Goal: Task Accomplishment & Management: Use online tool/utility

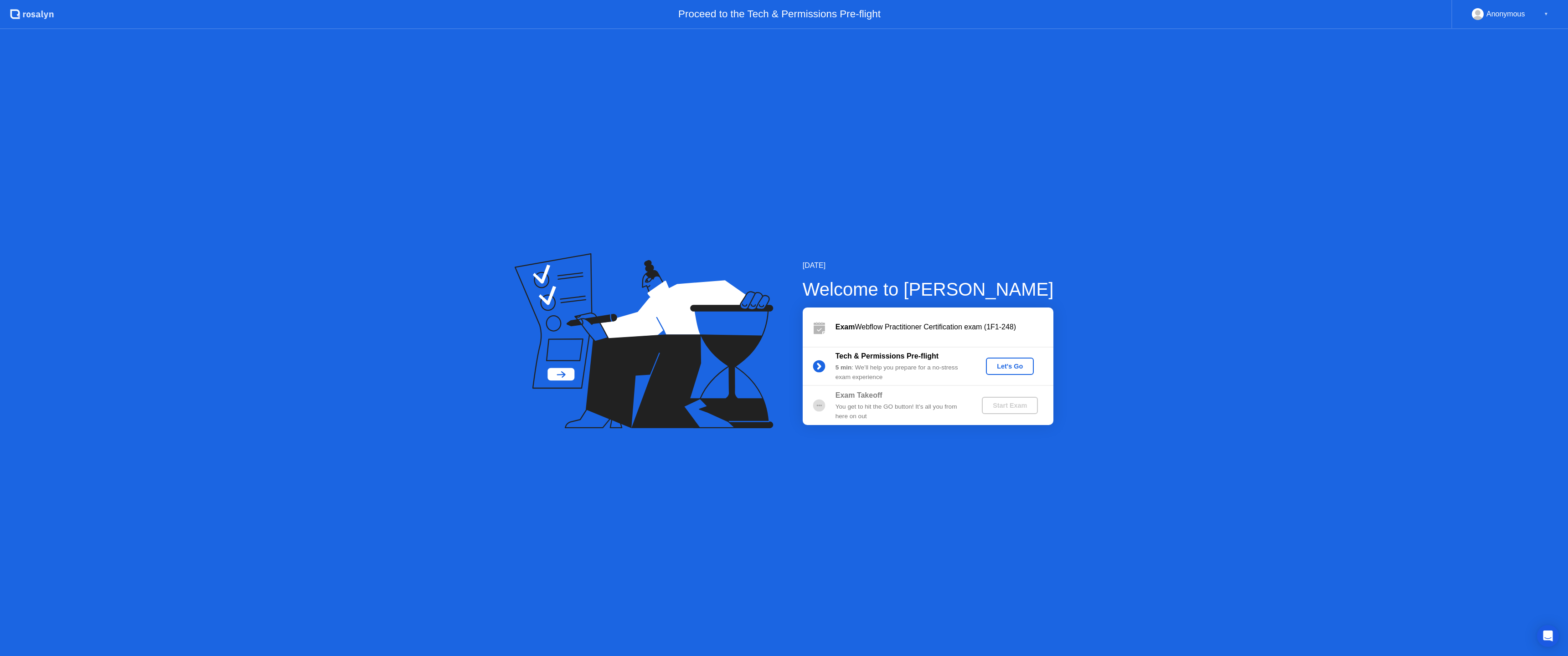
click at [1010, 370] on div "Let's Go" at bounding box center [1010, 366] width 41 height 7
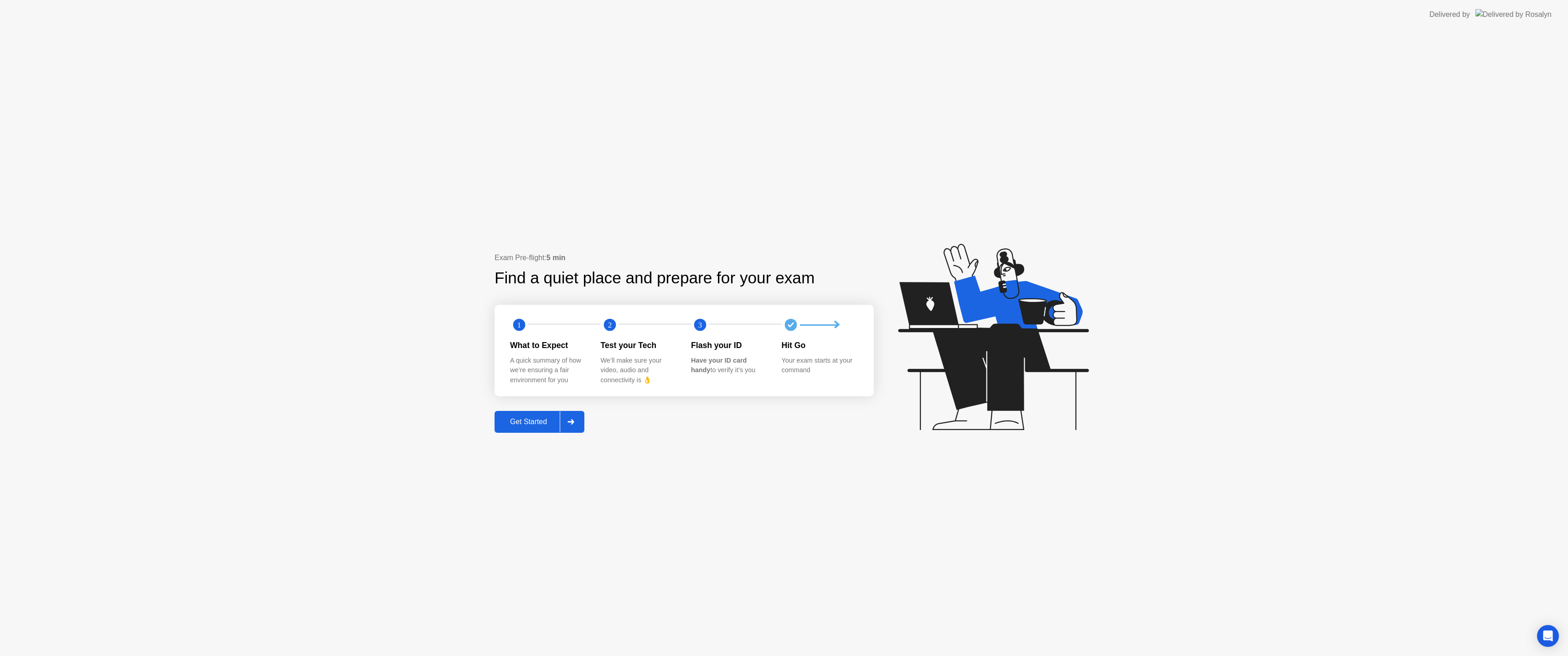
click at [520, 423] on div "Get Started" at bounding box center [528, 422] width 63 height 8
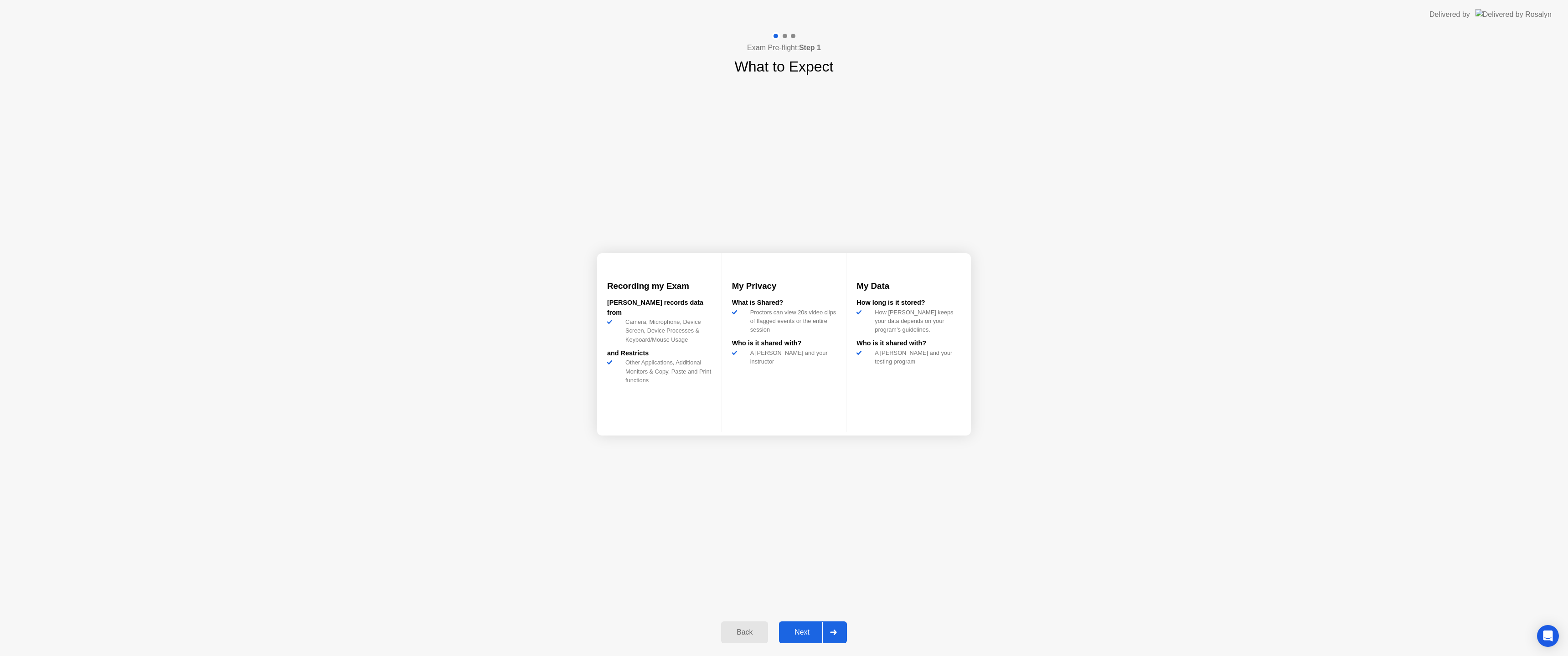
click at [801, 630] on div "Next" at bounding box center [802, 632] width 41 height 8
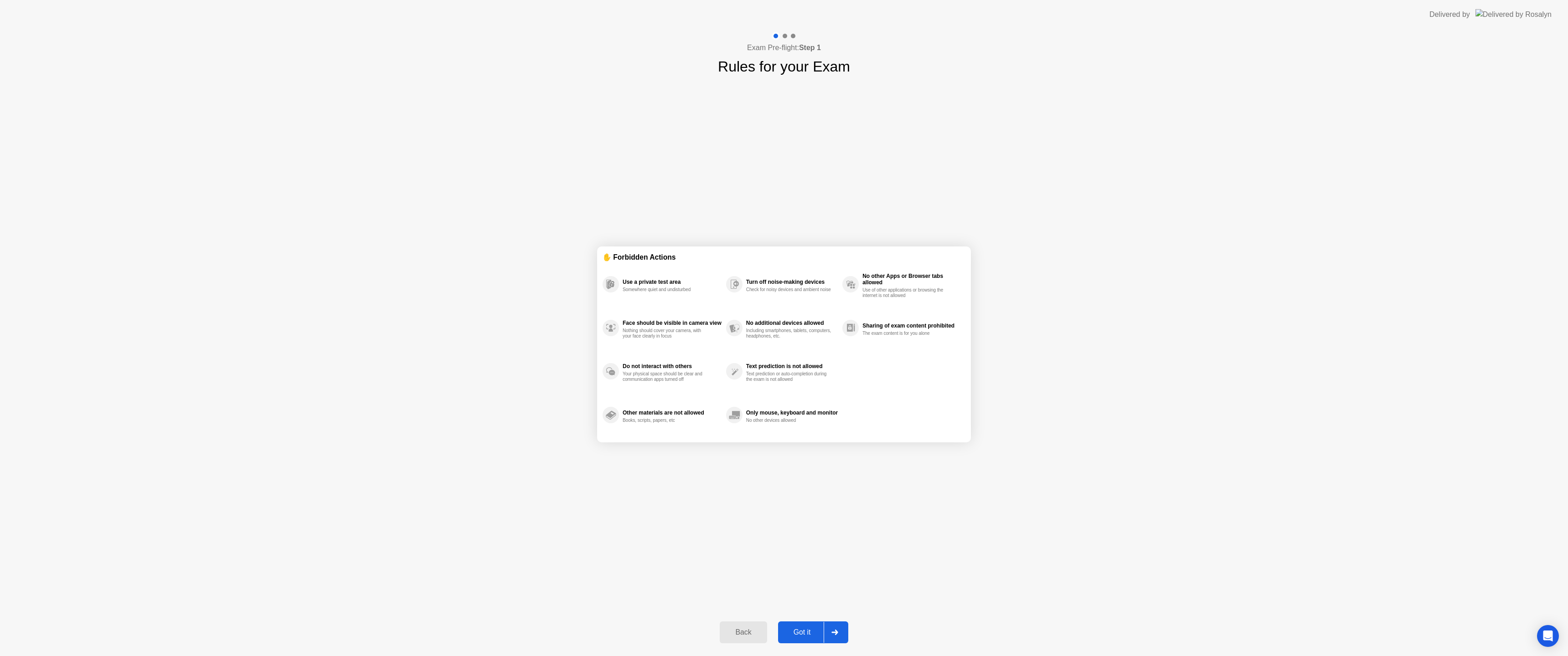
click at [800, 634] on div "Got it" at bounding box center [802, 632] width 43 height 8
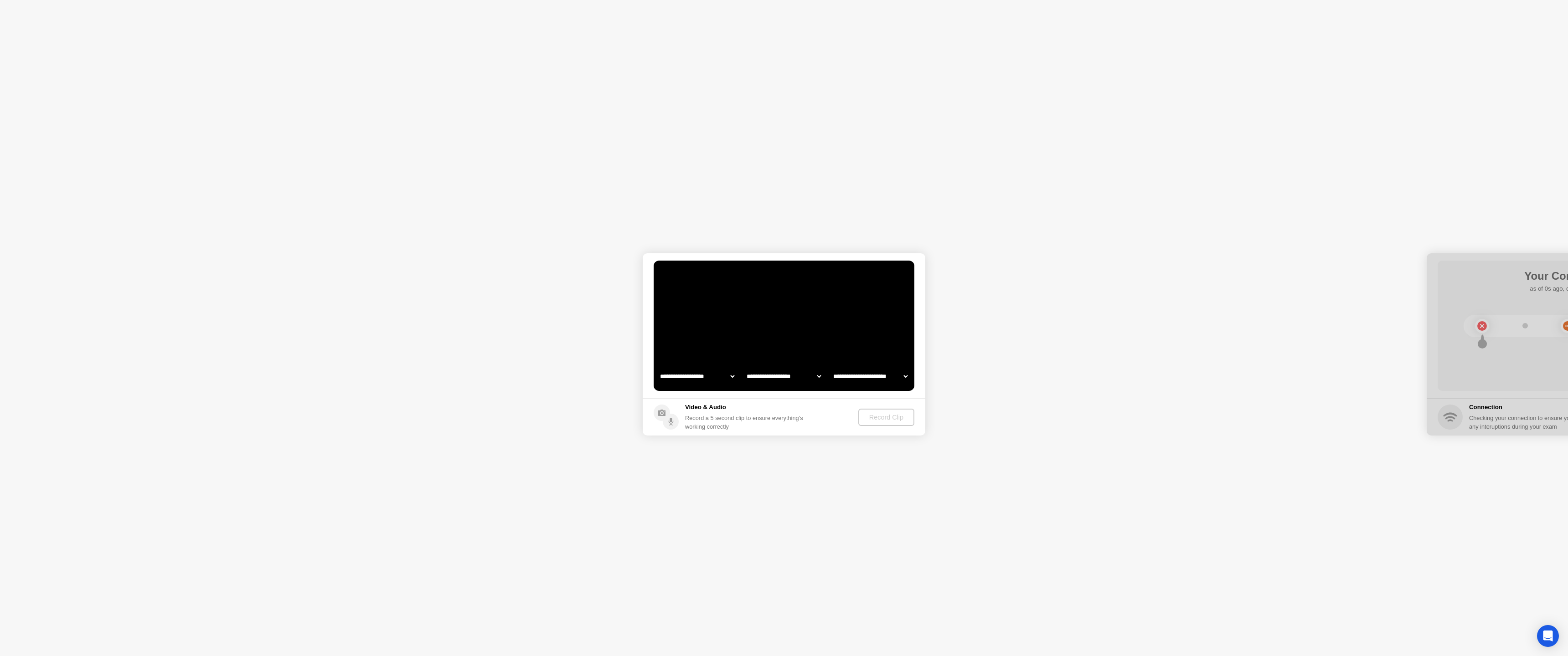
select select "**********"
select select "*******"
click at [810, 377] on select "**********" at bounding box center [784, 377] width 78 height 18
click at [858, 379] on select "**********" at bounding box center [870, 377] width 78 height 18
select select "**********"
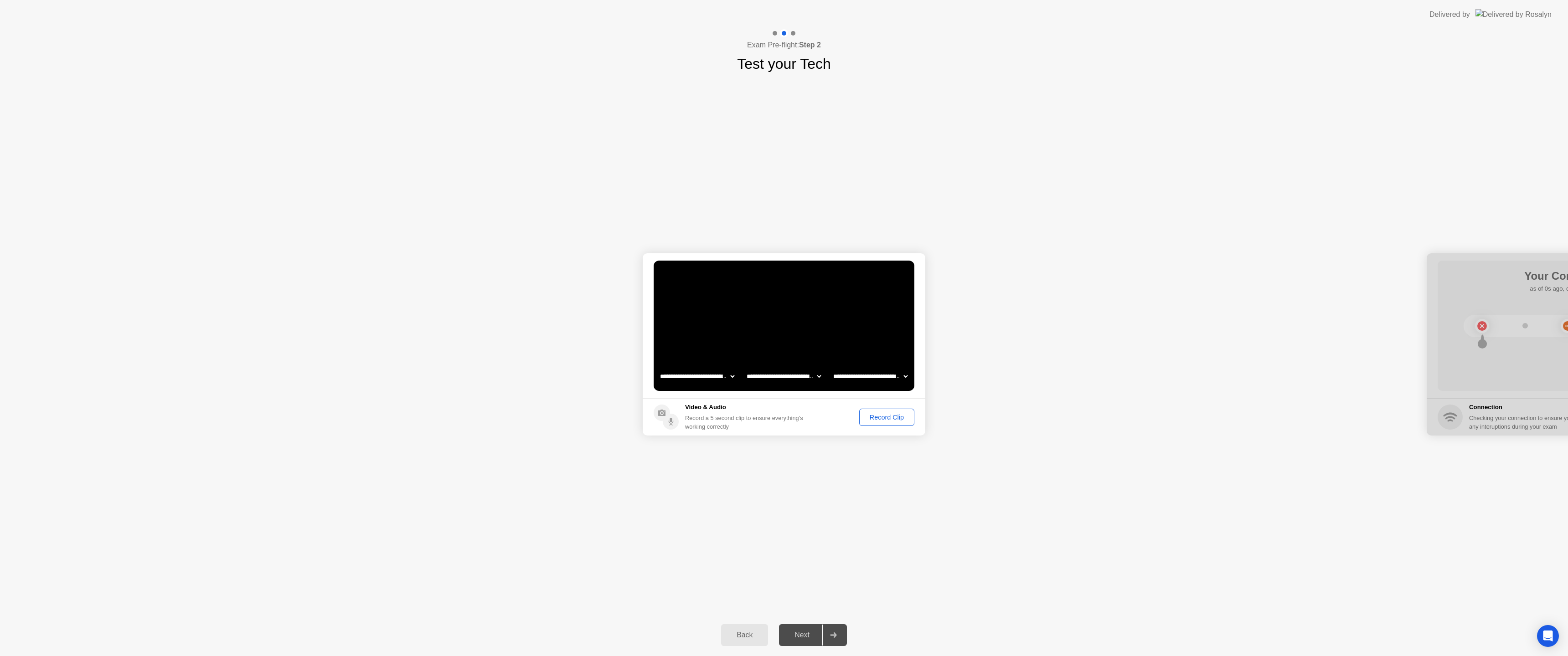
click at [883, 417] on div "Record Clip" at bounding box center [887, 417] width 49 height 7
click at [830, 417] on div "Replay Clip" at bounding box center [836, 417] width 59 height 7
click at [884, 419] on div "Retry" at bounding box center [894, 417] width 33 height 7
click at [878, 417] on div "Record Clip" at bounding box center [887, 417] width 49 height 7
click at [834, 417] on div "Replay Clip" at bounding box center [836, 417] width 59 height 7
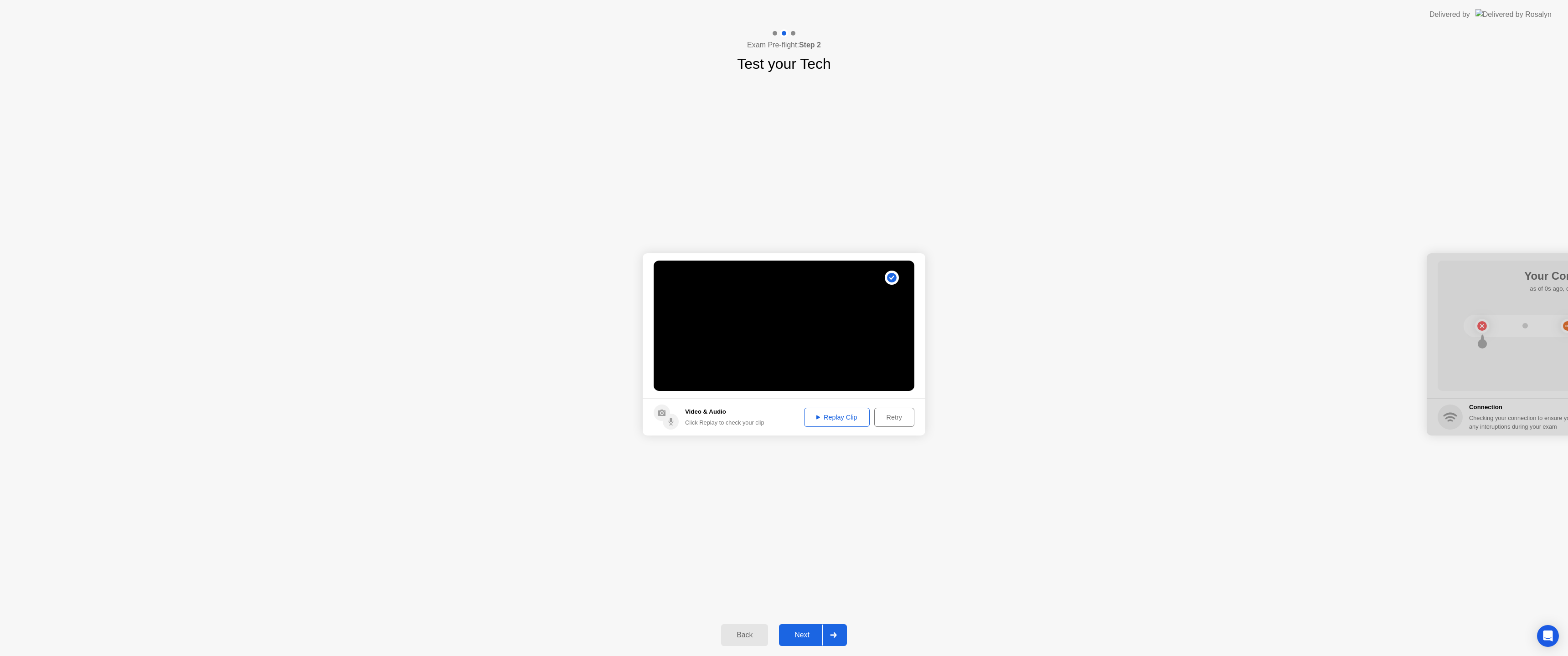
click at [800, 634] on div "Next" at bounding box center [802, 635] width 41 height 8
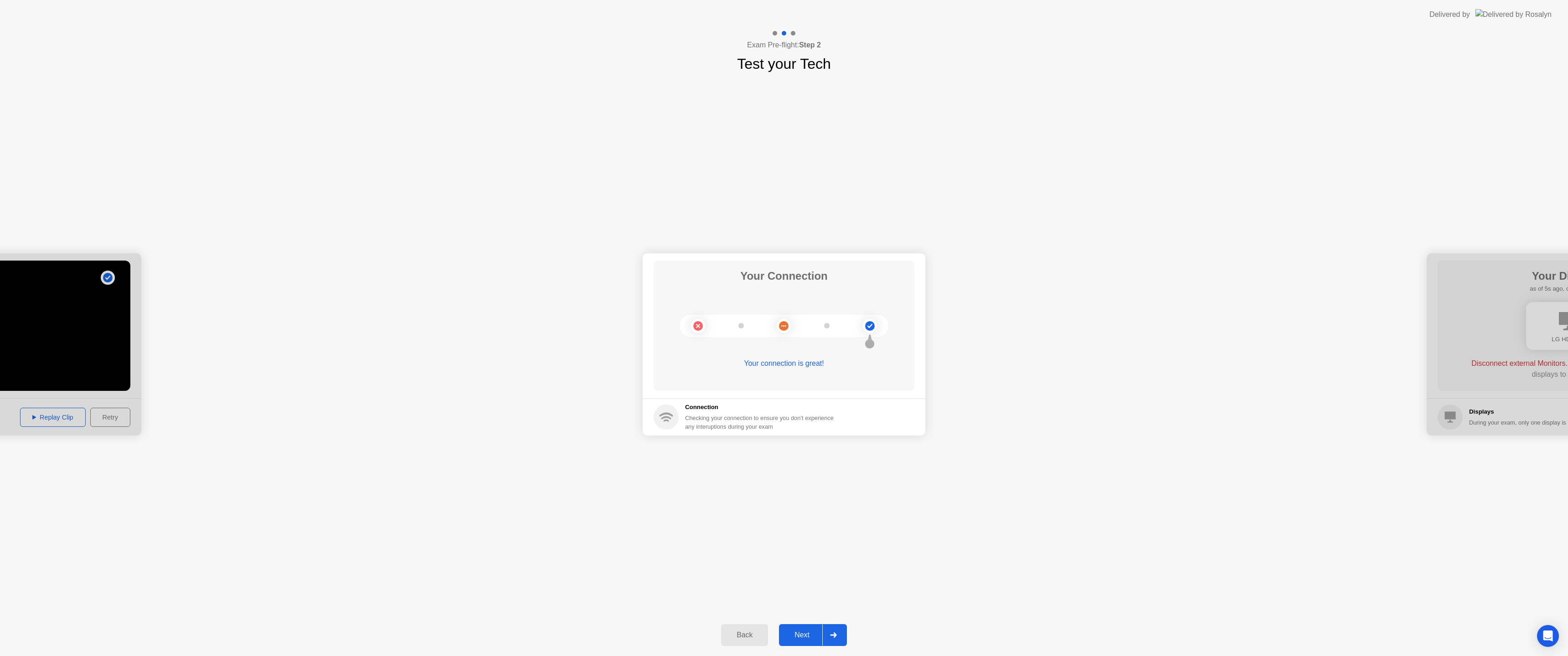
click at [800, 634] on div "Next" at bounding box center [802, 635] width 41 height 8
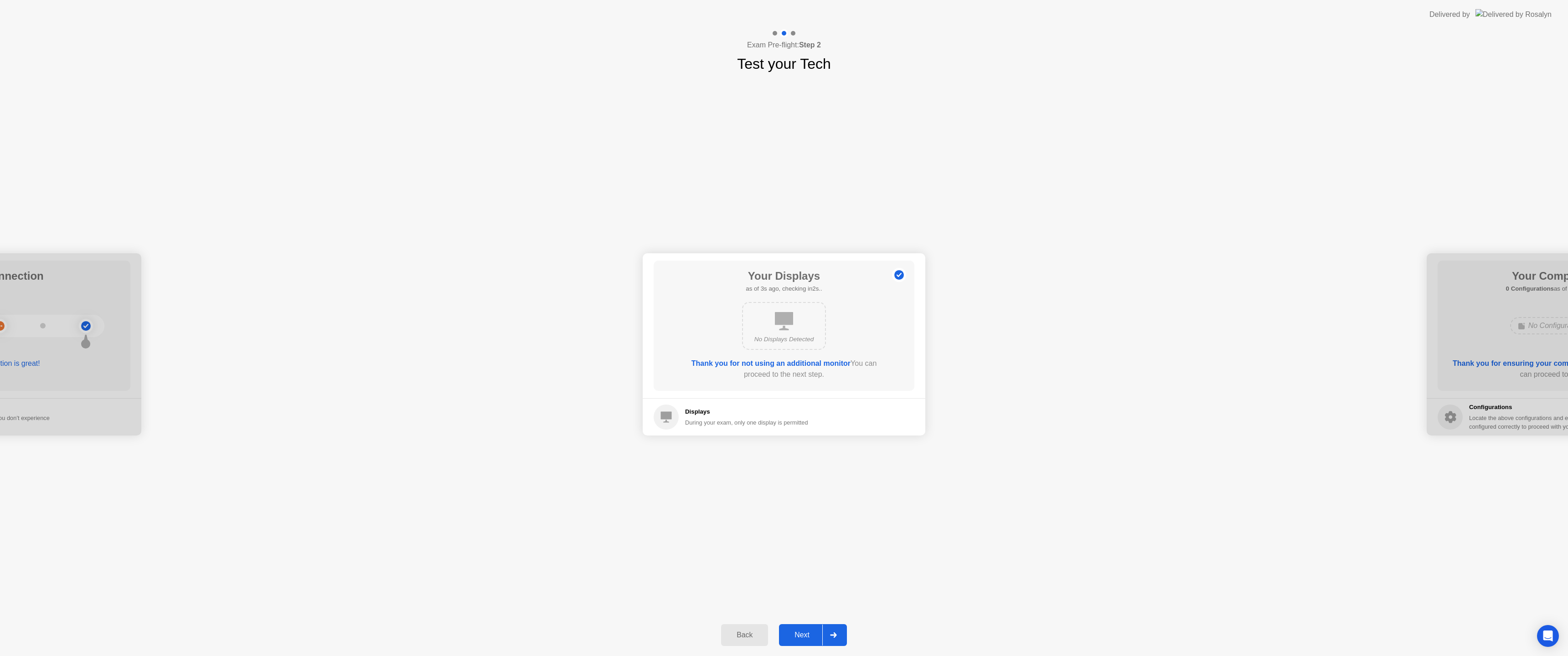
click at [803, 629] on button "Next" at bounding box center [813, 635] width 68 height 22
click at [800, 629] on button "Next" at bounding box center [813, 635] width 68 height 22
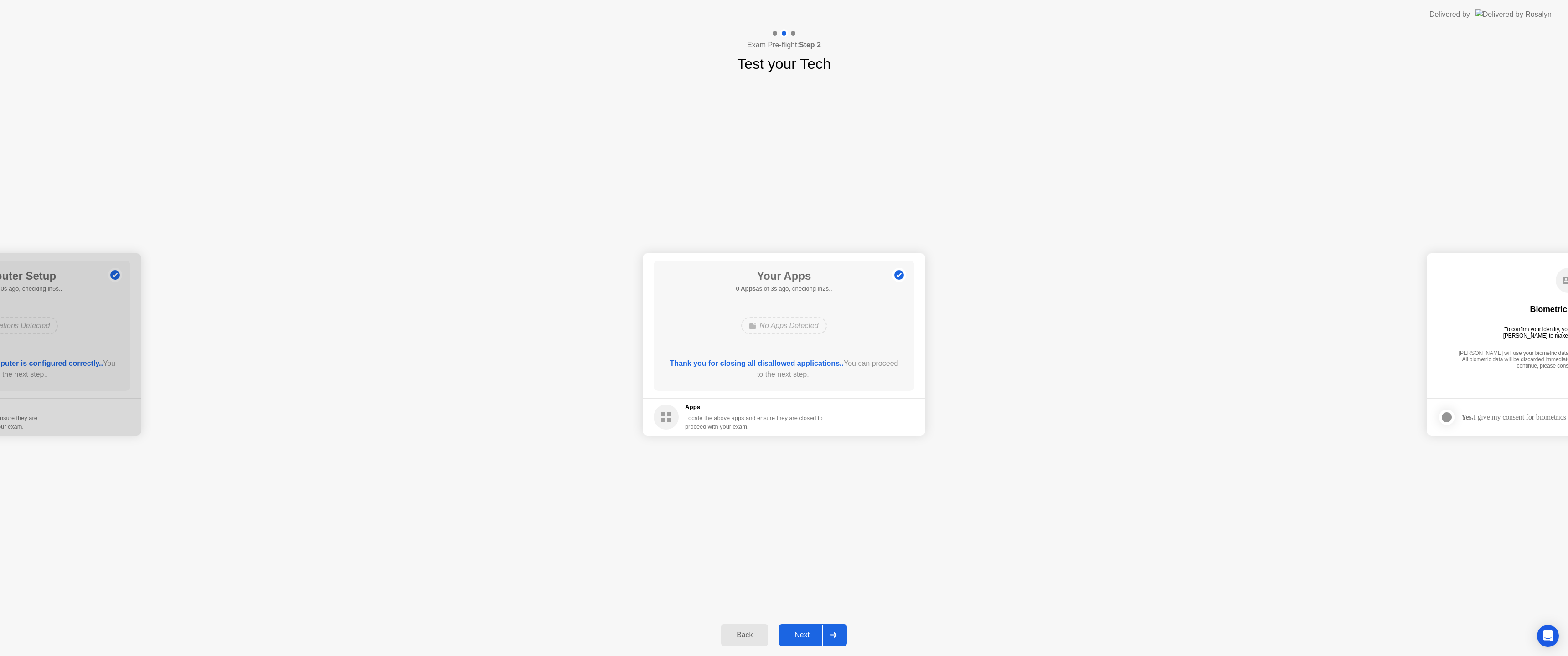
click at [799, 636] on div "Next" at bounding box center [802, 635] width 41 height 8
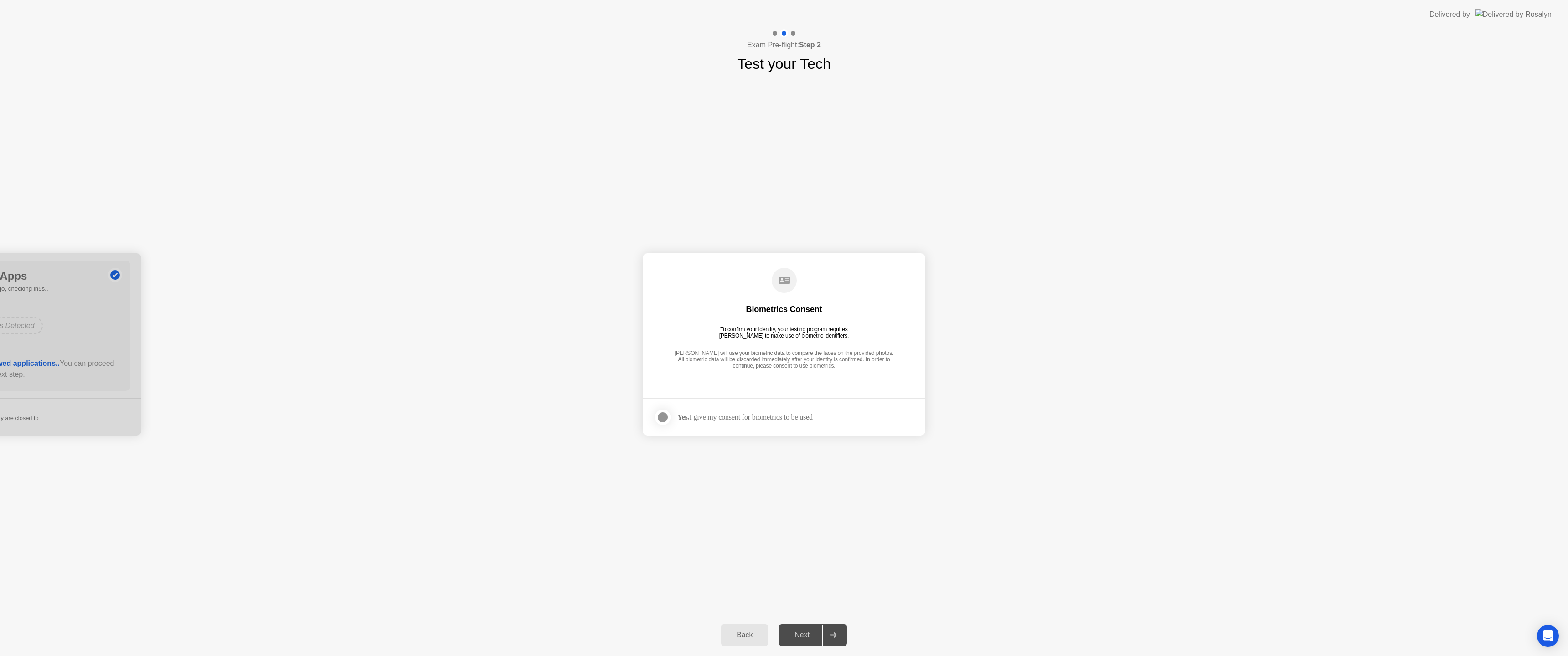
click at [662, 417] on div at bounding box center [663, 417] width 11 height 11
click at [797, 639] on div "Next" at bounding box center [802, 635] width 41 height 8
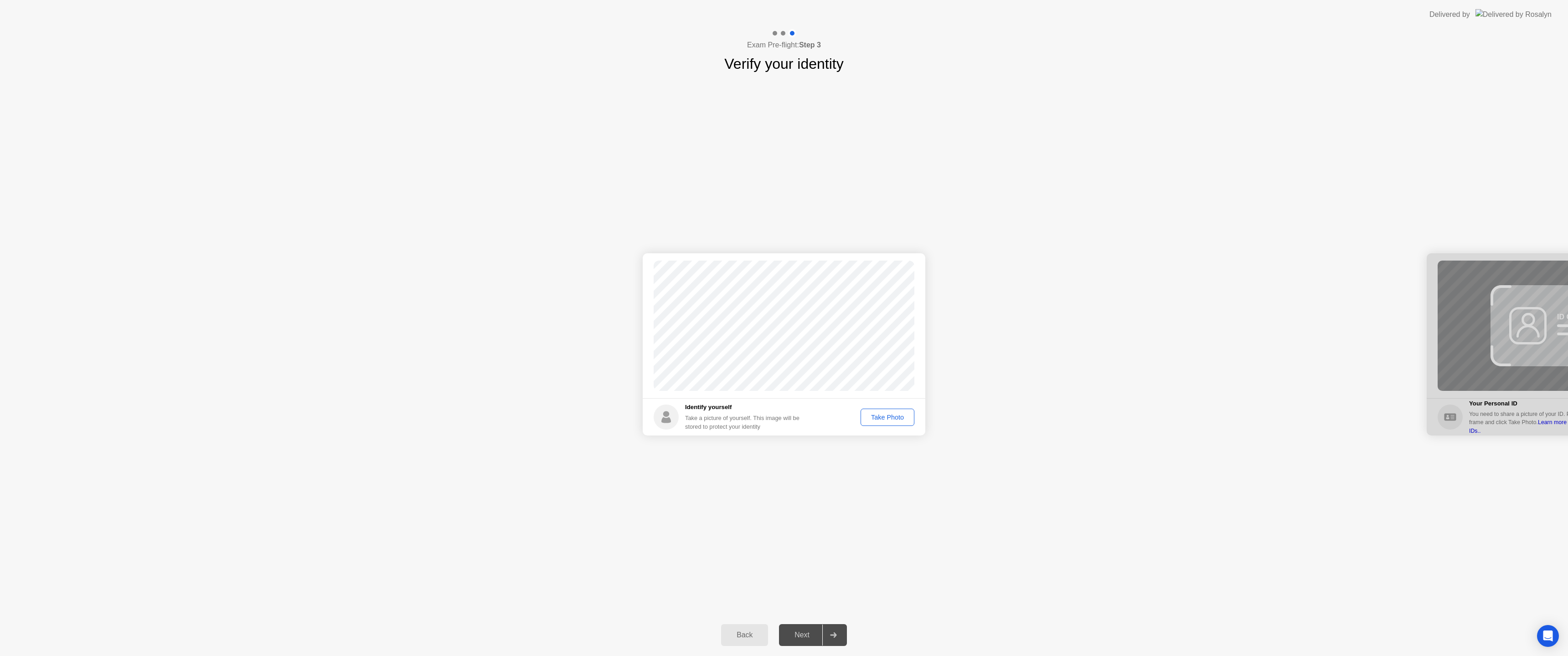
click at [881, 416] on div "Take Photo" at bounding box center [887, 417] width 47 height 7
click at [790, 641] on button "Next" at bounding box center [813, 635] width 68 height 22
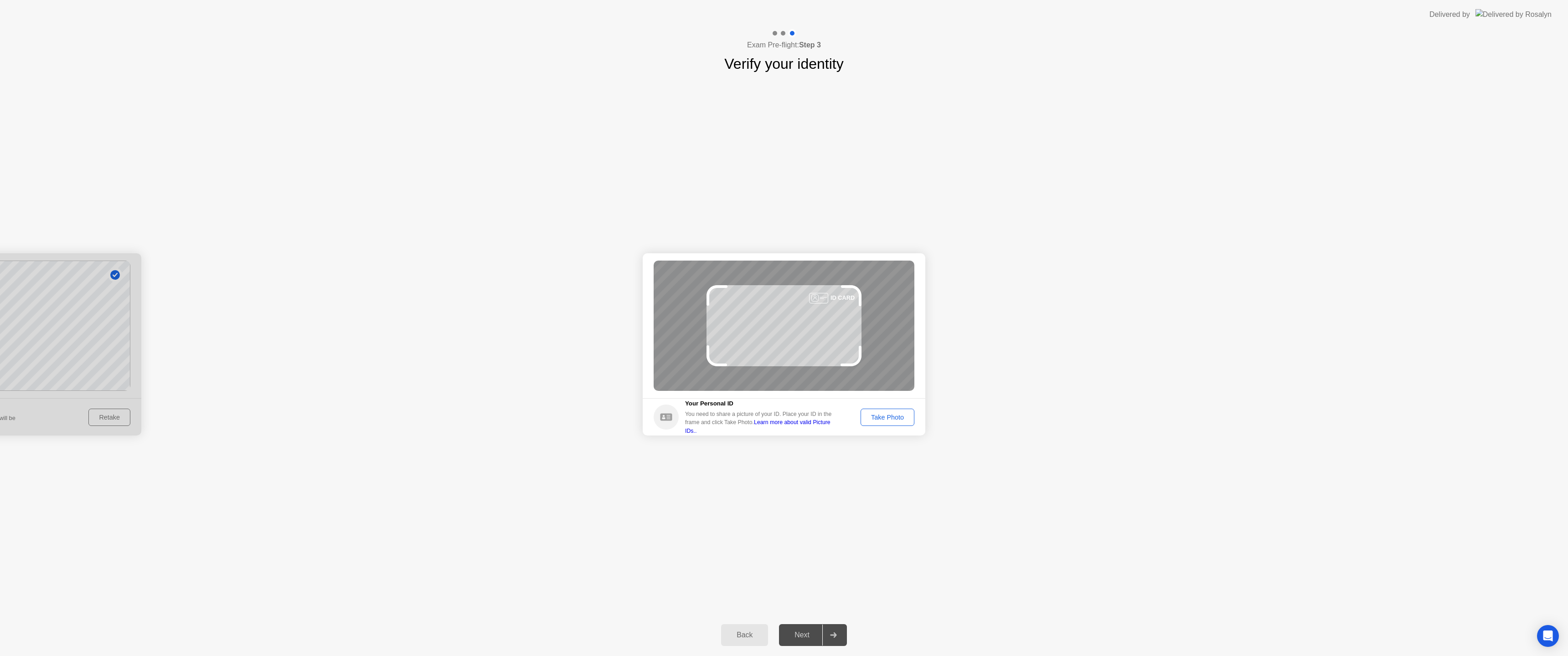
click at [865, 420] on div "Take Photo" at bounding box center [887, 417] width 47 height 7
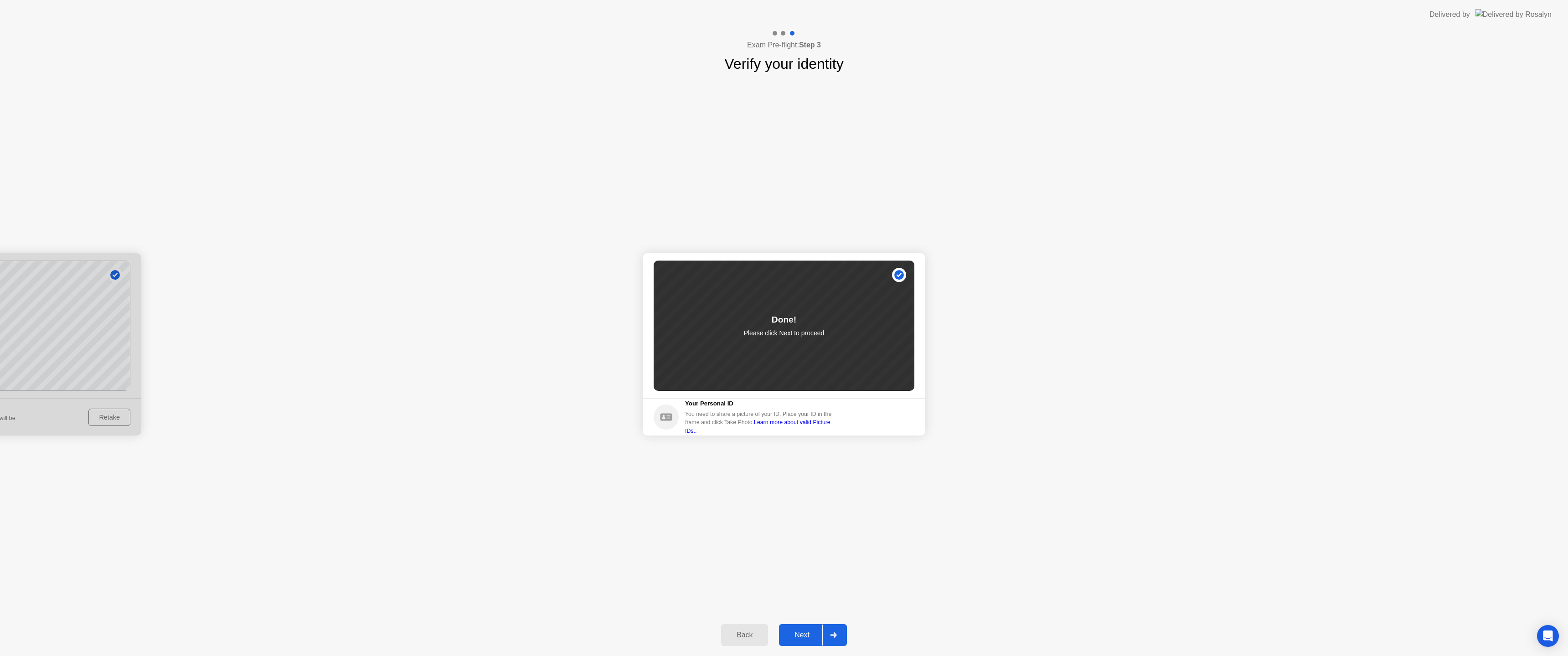
click at [799, 632] on div "Next" at bounding box center [802, 635] width 41 height 8
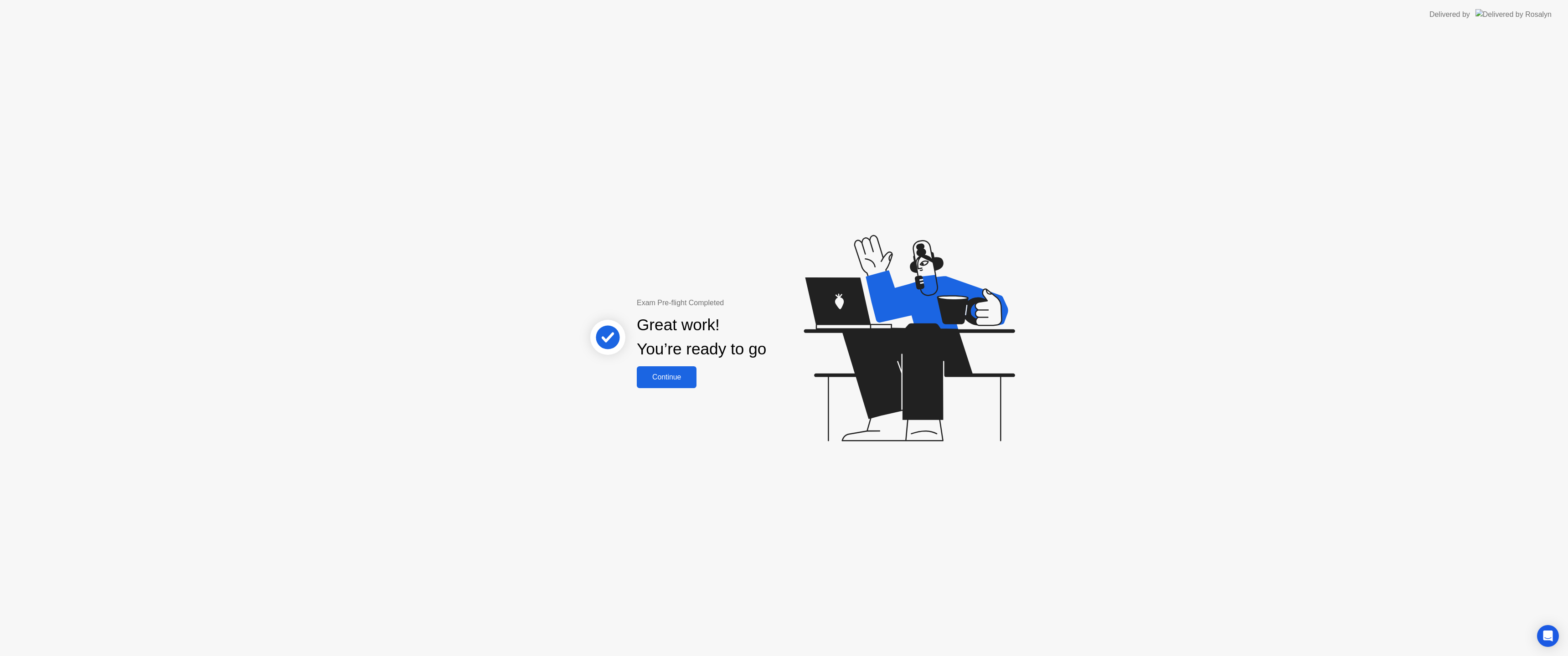
click at [664, 377] on div "Continue" at bounding box center [667, 377] width 54 height 8
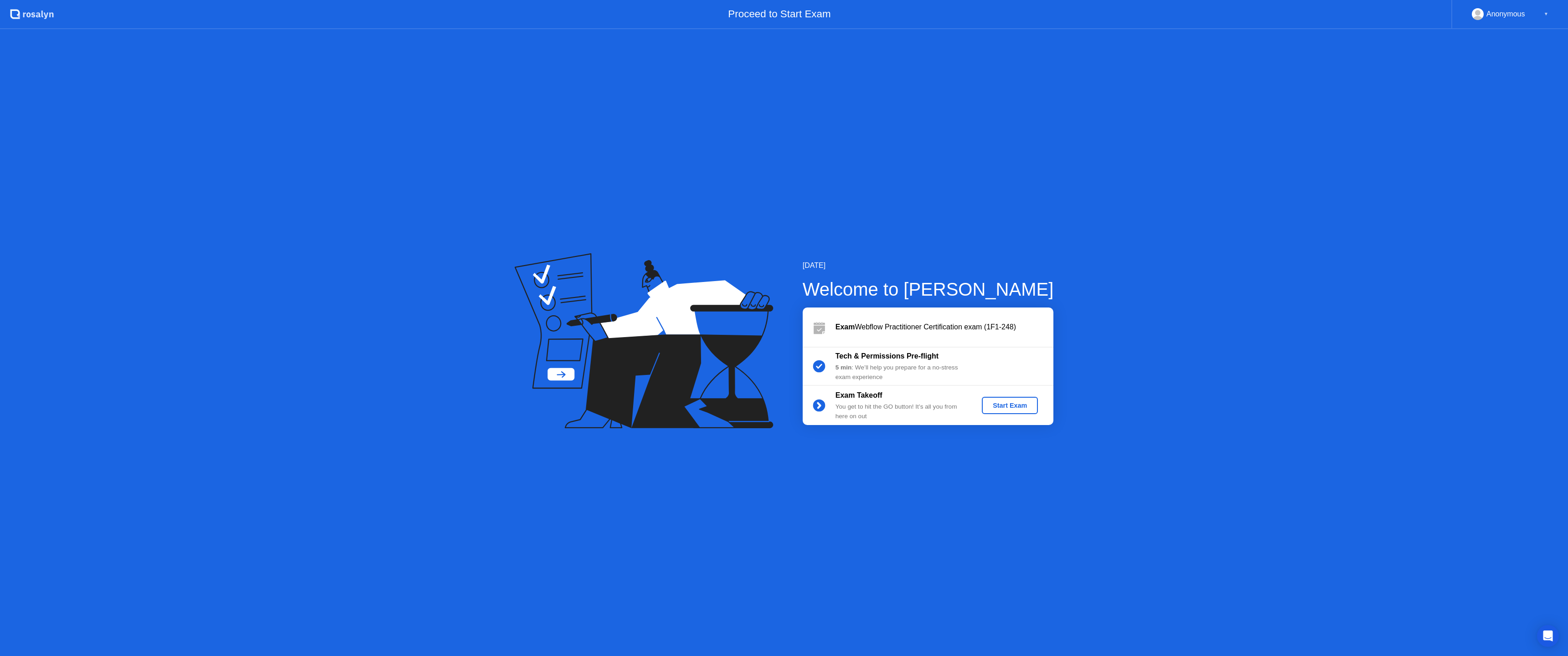
click at [1003, 407] on div "Start Exam" at bounding box center [1010, 405] width 49 height 7
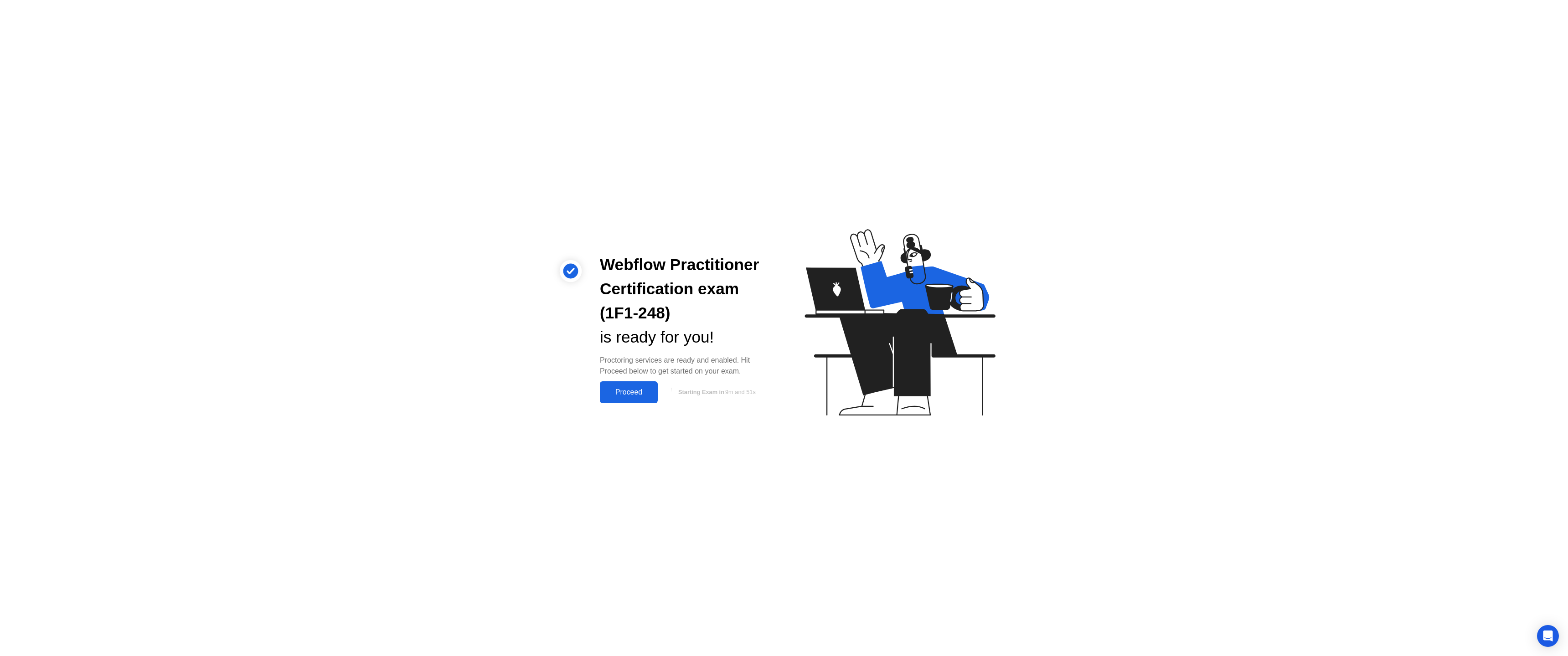
click at [626, 394] on div "Proceed" at bounding box center [629, 392] width 52 height 8
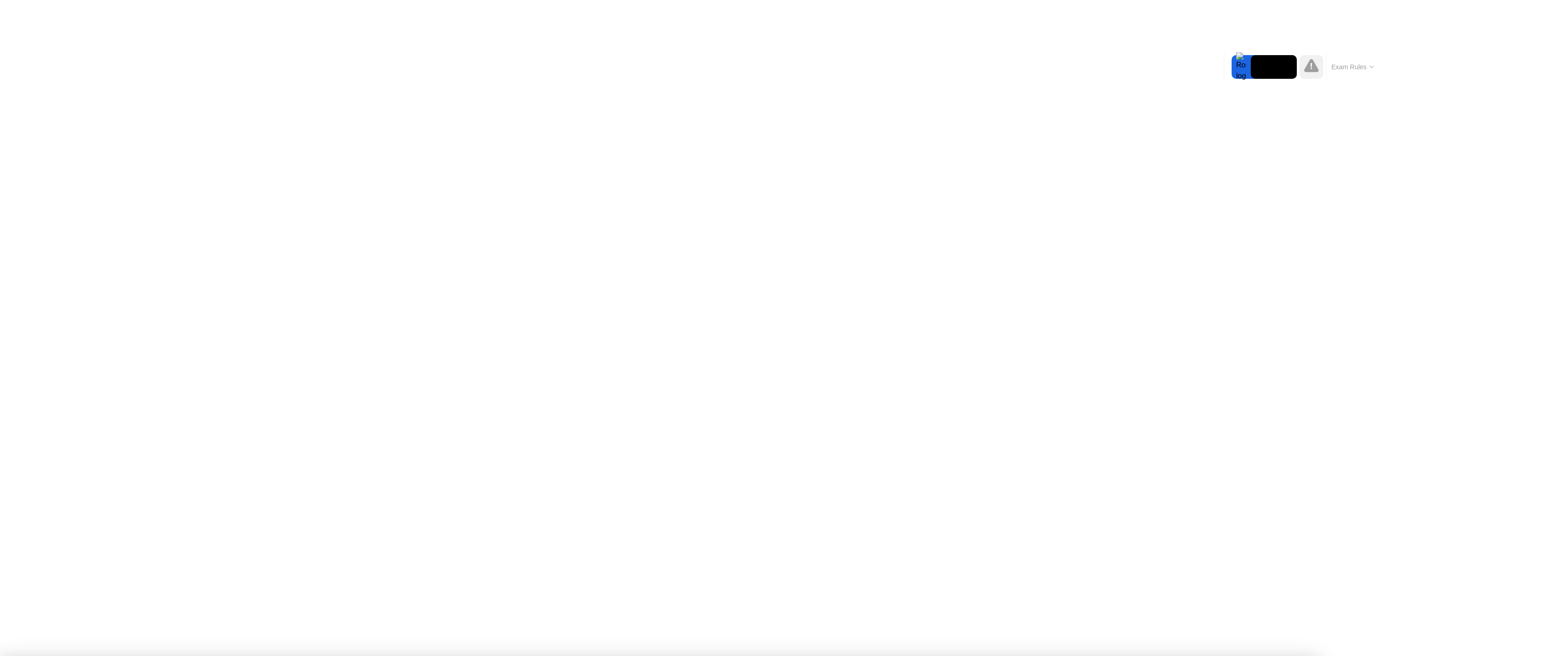
click at [1483, 634] on div "End Proctoring Session" at bounding box center [1493, 630] width 100 height 8
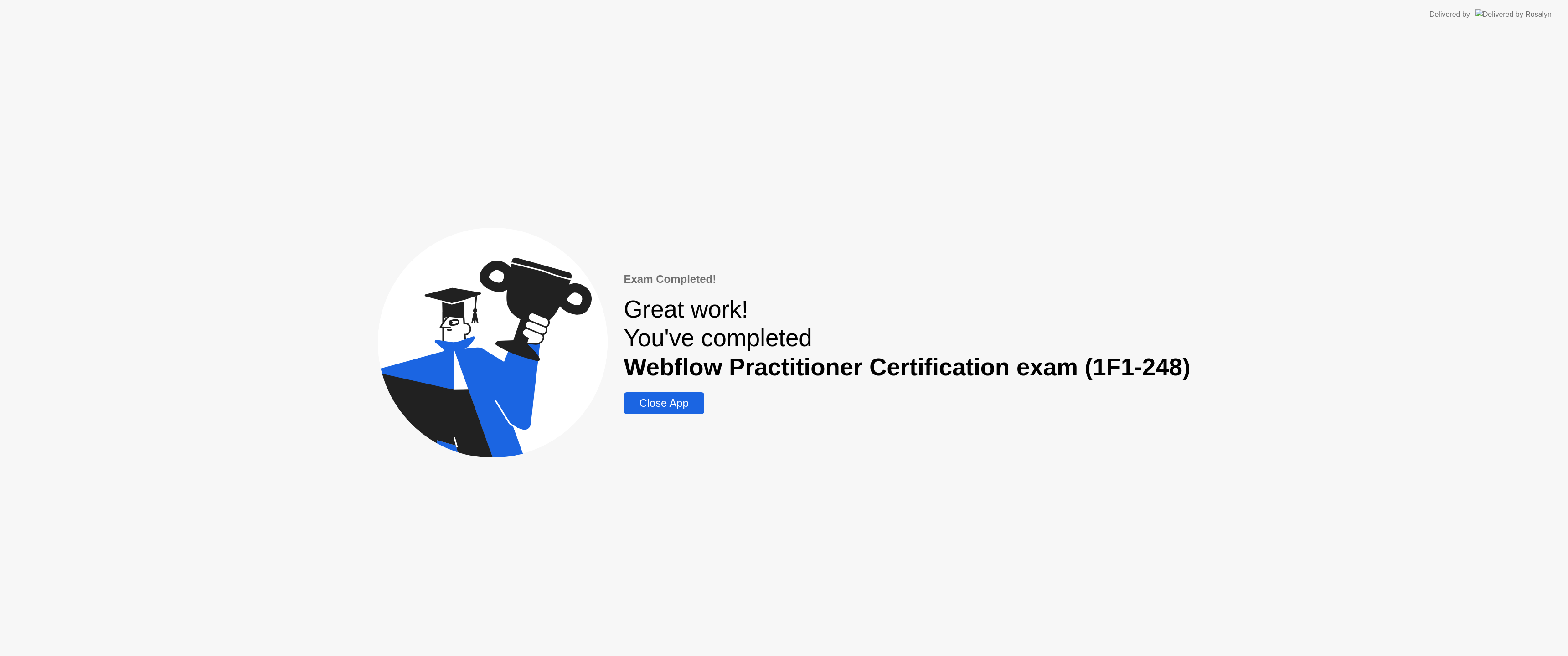
click at [657, 406] on div "Close App" at bounding box center [664, 403] width 75 height 13
